Goal: Task Accomplishment & Management: Manage account settings

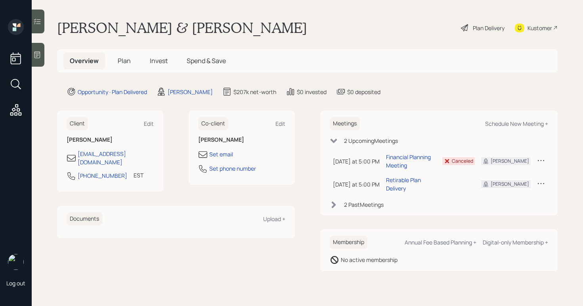
click at [132, 64] on h5 "Plan" at bounding box center [124, 60] width 26 height 17
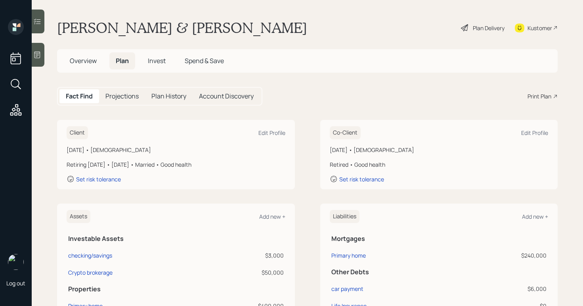
click at [465, 24] on div "Plan Delivery" at bounding box center [482, 27] width 45 height 17
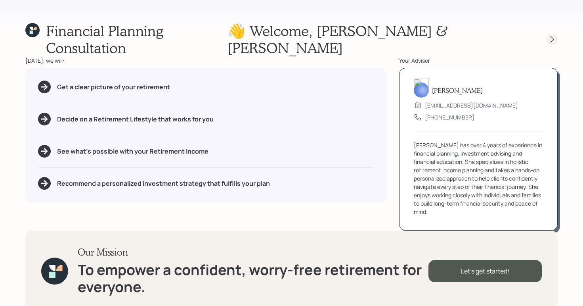
click at [548, 35] on icon at bounding box center [552, 39] width 8 height 8
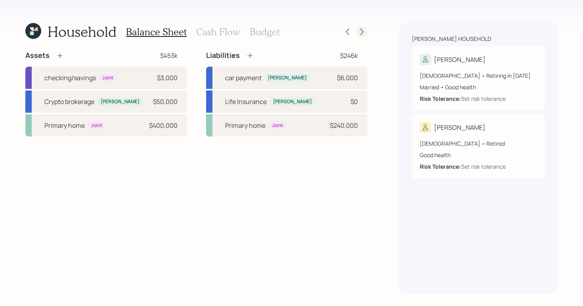
click at [363, 32] on icon at bounding box center [361, 32] width 3 height 7
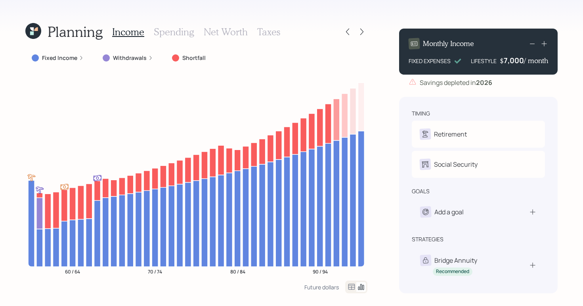
click at [349, 26] on div "Planning Income Spending Net Worth Taxes" at bounding box center [196, 31] width 342 height 19
drag, startPoint x: 521, startPoint y: 60, endPoint x: 502, endPoint y: 59, distance: 19.0
click at [502, 59] on div "$ 7000 / month" at bounding box center [524, 61] width 48 height 10
click at [345, 33] on icon at bounding box center [348, 32] width 8 height 8
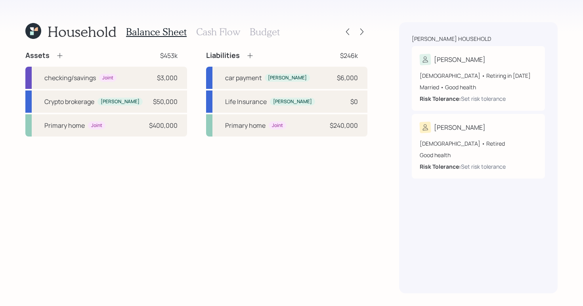
click at [210, 35] on h3 "Cash Flow" at bounding box center [218, 31] width 44 height 11
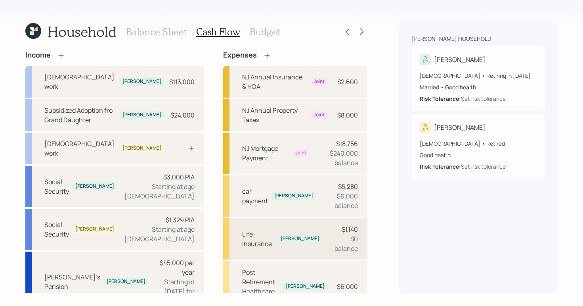
scroll to position [66, 0]
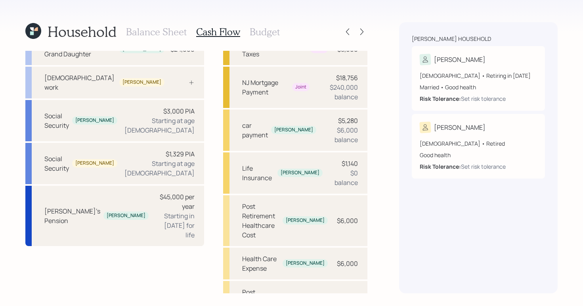
click at [267, 33] on h3 "Budget" at bounding box center [265, 31] width 30 height 11
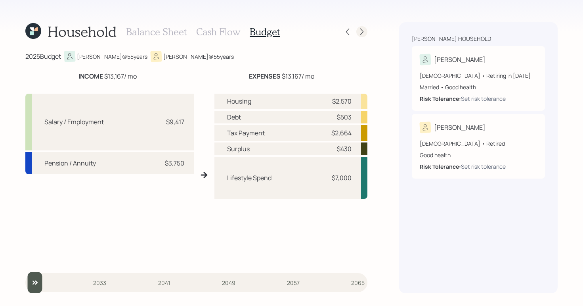
click at [361, 32] on icon at bounding box center [362, 32] width 8 height 8
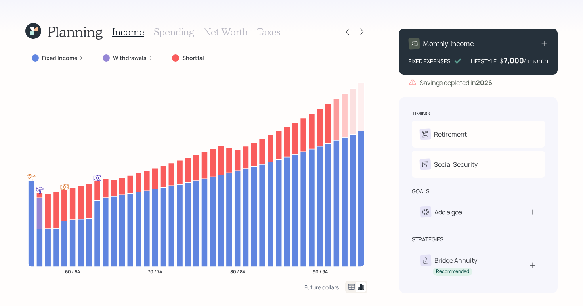
click at [52, 57] on label "Fixed Income" at bounding box center [59, 58] width 35 height 8
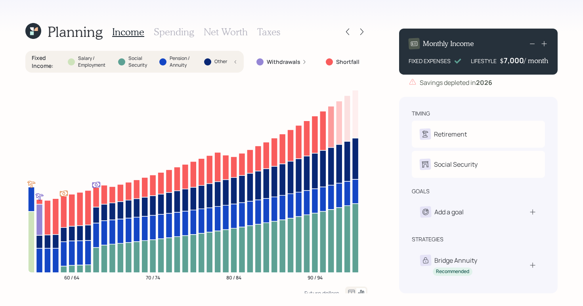
click at [271, 66] on div "Withdrawals" at bounding box center [281, 62] width 63 height 14
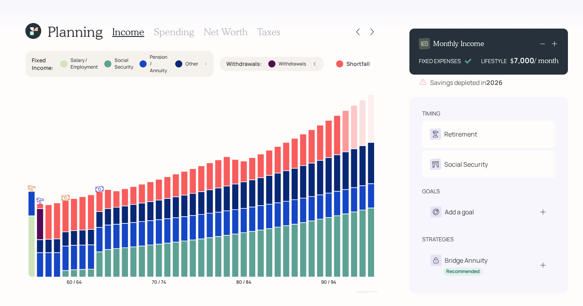
click at [272, 65] on div at bounding box center [271, 63] width 7 height 7
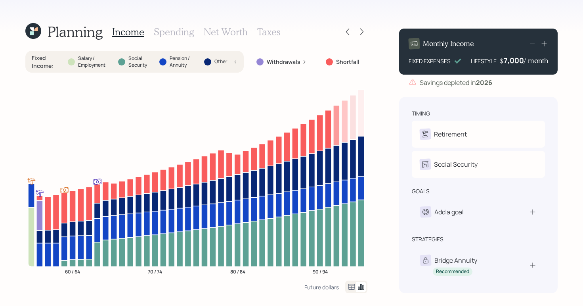
click at [237, 66] on div "Fixed Income : Salary / Employment Social Security Pension / Annuity Other" at bounding box center [135, 61] width 206 height 15
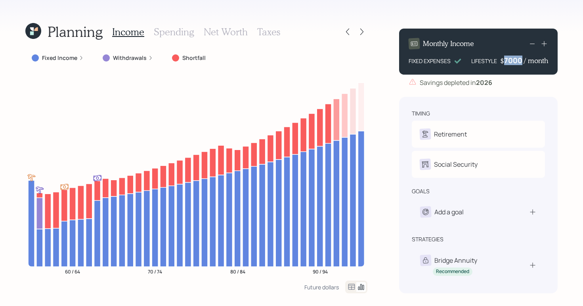
drag, startPoint x: 521, startPoint y: 58, endPoint x: 495, endPoint y: 58, distance: 26.6
click at [495, 58] on div "LIFESTYLE $ 7000 / month" at bounding box center [509, 61] width 77 height 10
click at [495, 89] on div "Monthly Income FIXED EXPENSES LIFESTYLE $ 3,500 / month Savings depleted in [DA…" at bounding box center [478, 157] width 159 height 271
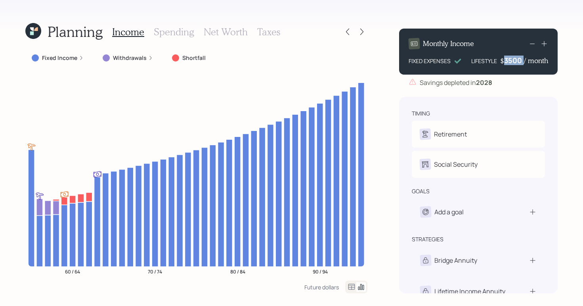
drag, startPoint x: 524, startPoint y: 61, endPoint x: 499, endPoint y: 61, distance: 25.0
click at [499, 61] on div "LIFESTYLE $ 3500 / month" at bounding box center [509, 61] width 77 height 10
drag, startPoint x: 523, startPoint y: 61, endPoint x: 500, endPoint y: 61, distance: 22.6
click at [500, 61] on div "$ 3500 / month" at bounding box center [524, 61] width 48 height 10
